Goal: Information Seeking & Learning: Learn about a topic

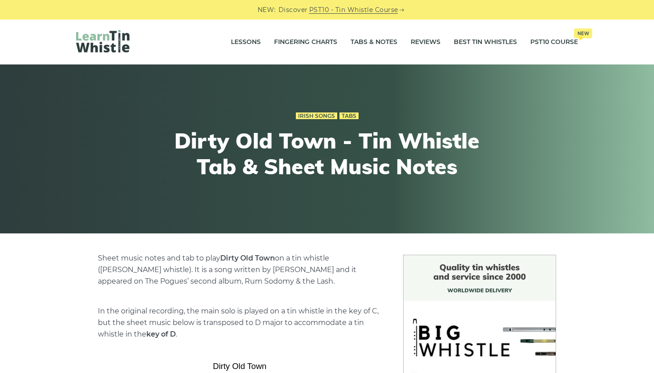
click at [237, 42] on link "Lessons" at bounding box center [246, 42] width 30 height 22
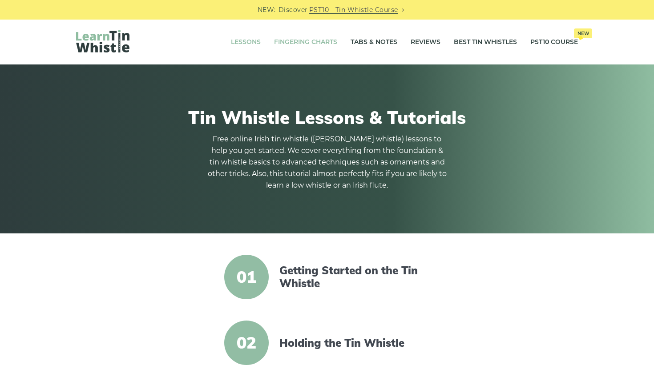
click at [301, 42] on link "Fingering Charts" at bounding box center [305, 42] width 63 height 22
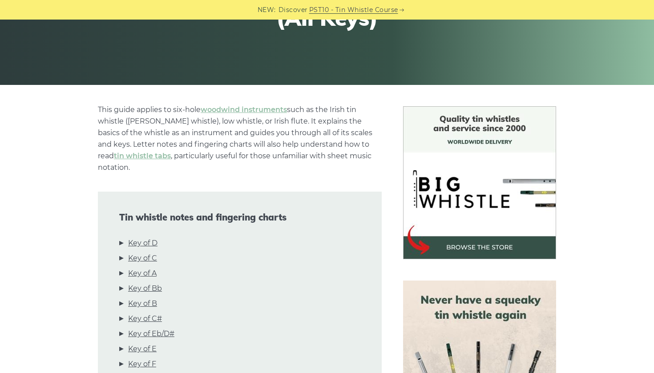
scroll to position [163, 0]
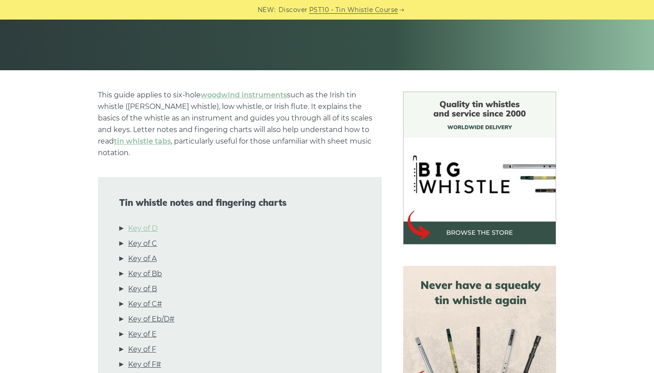
click at [138, 223] on link "Key of D" at bounding box center [142, 229] width 29 height 12
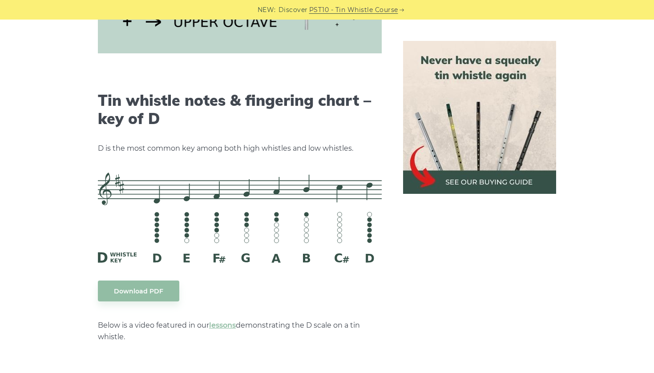
scroll to position [1385, 0]
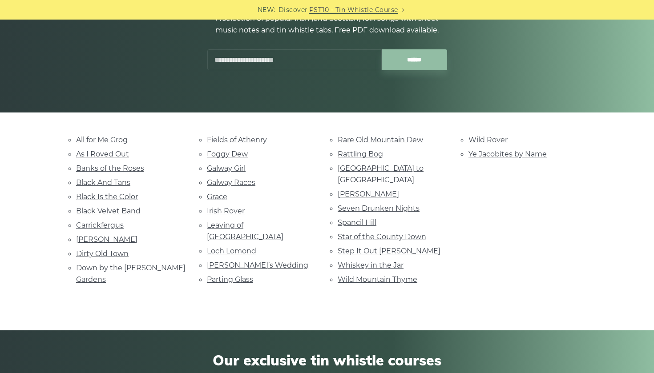
scroll to position [122, 0]
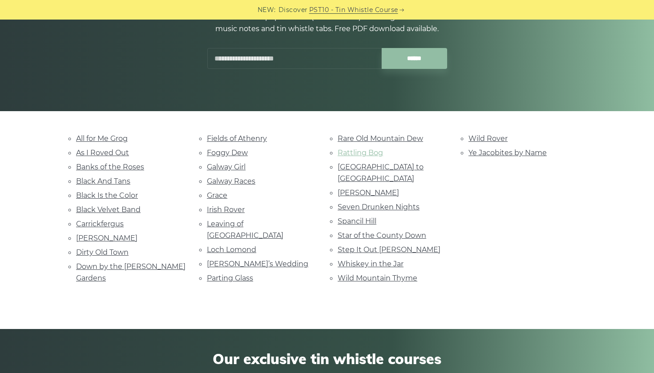
click at [353, 151] on link "Rattling Bog" at bounding box center [359, 153] width 45 height 8
click at [234, 274] on link "Parting Glass" at bounding box center [230, 278] width 46 height 8
click at [121, 207] on link "Black Velvet Band" at bounding box center [108, 209] width 64 height 8
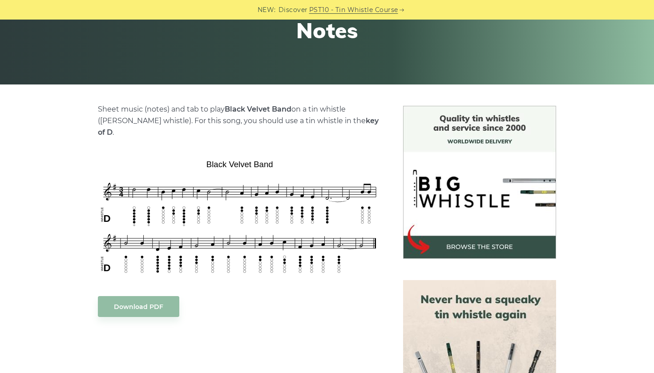
scroll to position [101, 0]
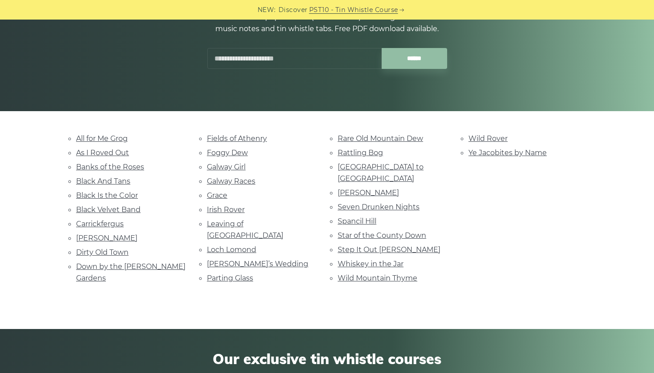
scroll to position [122, 0]
click at [120, 249] on link "Dirty Old Town" at bounding box center [102, 252] width 52 height 8
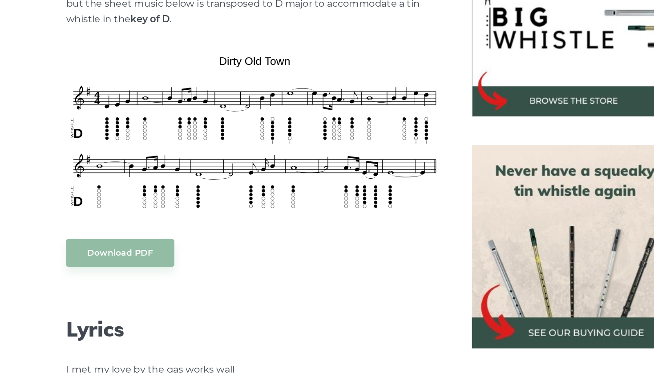
scroll to position [218, 0]
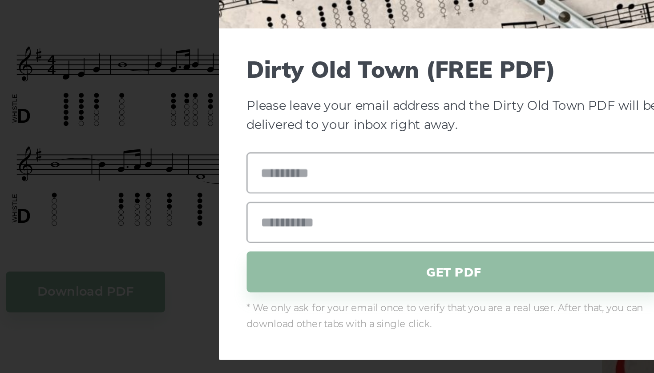
click at [83, 80] on div "× Dirty Old Town (FREE PDF) Please leave your email address and the Dirty Old T…" at bounding box center [327, 186] width 654 height 373
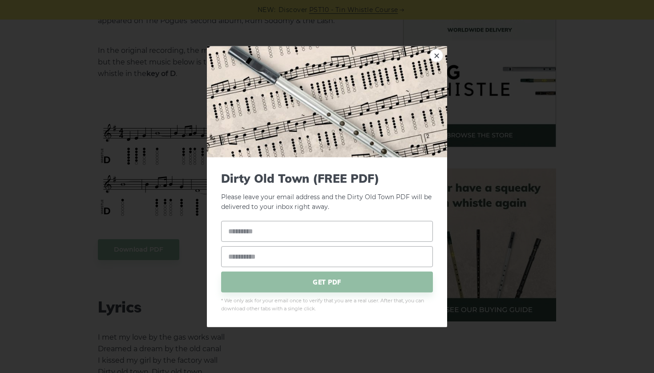
scroll to position [258, 0]
click at [438, 54] on link "×" at bounding box center [435, 54] width 13 height 13
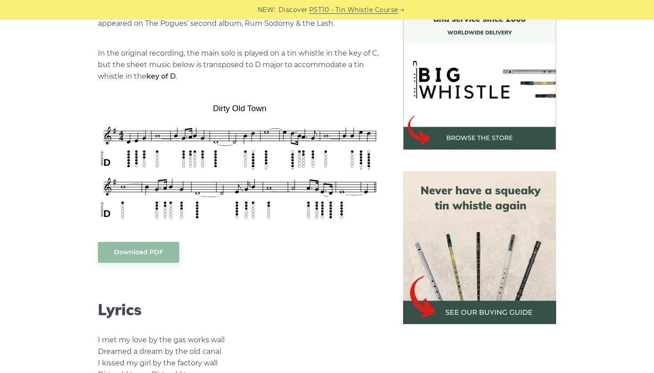
scroll to position [163, 0]
